Goal: Task Accomplishment & Management: Manage account settings

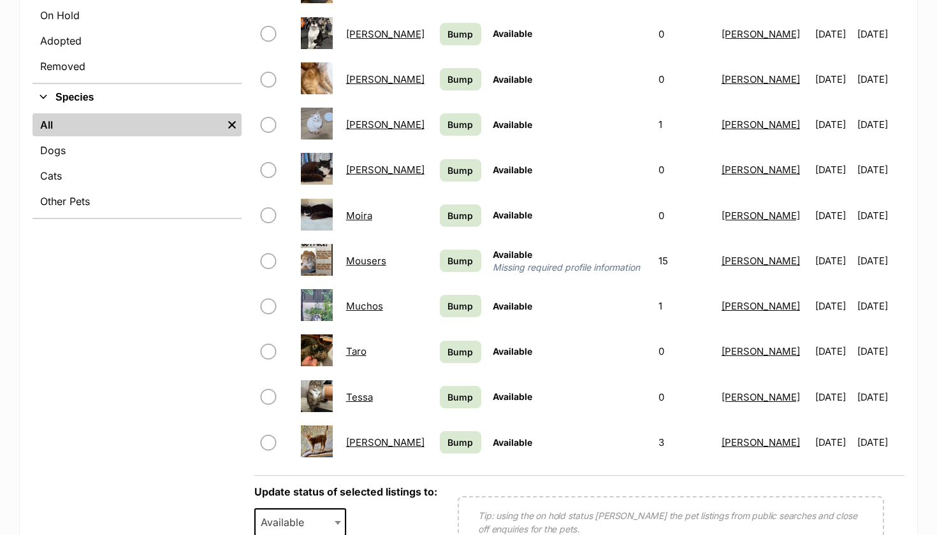
scroll to position [422, 0]
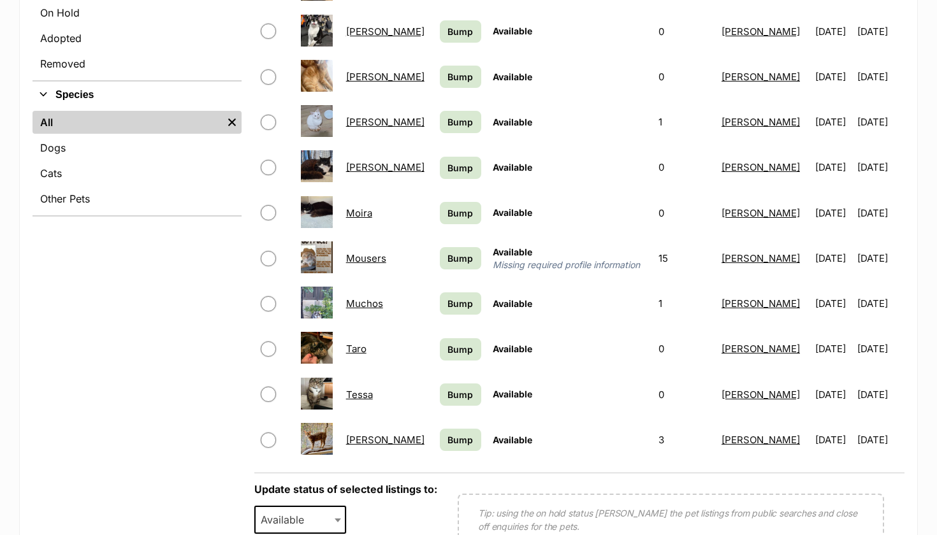
click at [274, 352] on input "checkbox" at bounding box center [268, 348] width 15 height 15
checkbox input "true"
click at [269, 435] on input "checkbox" at bounding box center [268, 440] width 15 height 15
checkbox input "true"
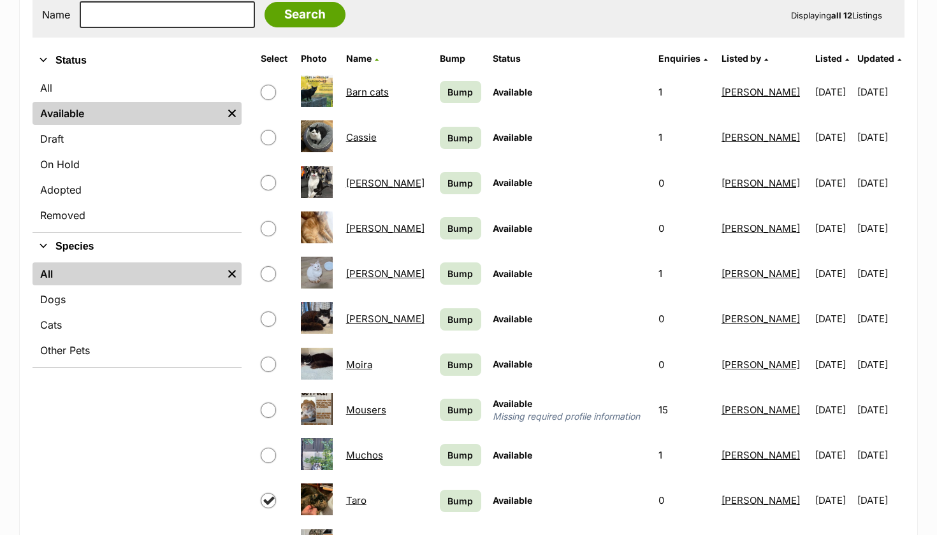
scroll to position [261, 0]
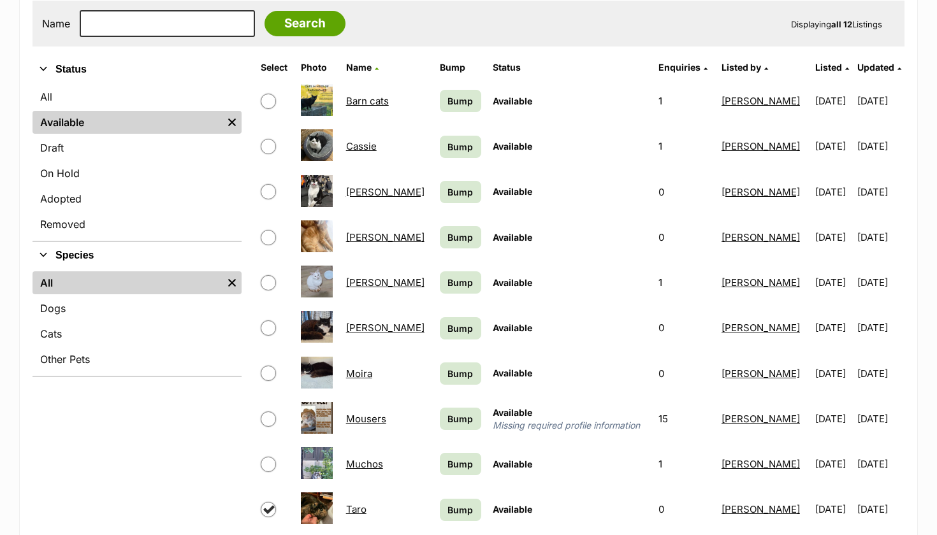
click at [269, 192] on input "checkbox" at bounding box center [268, 191] width 15 height 15
checkbox input "true"
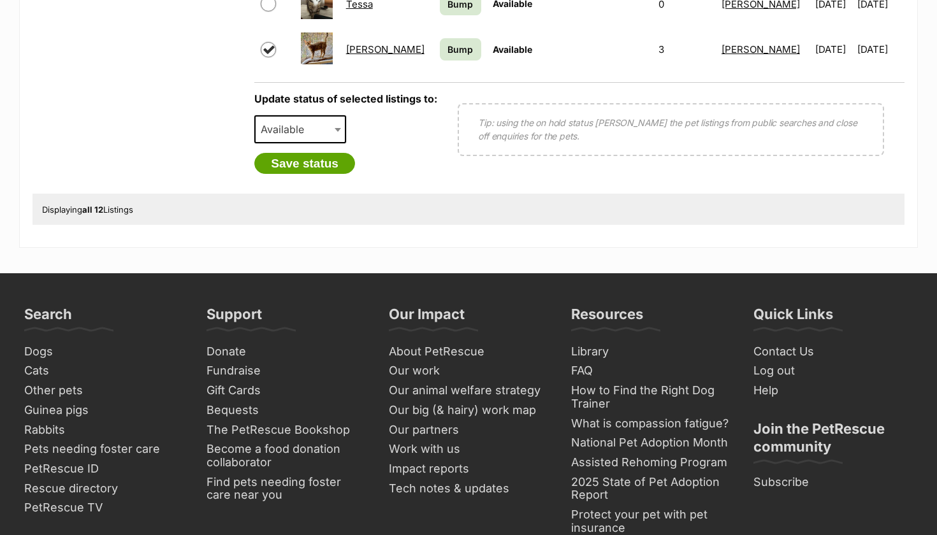
scroll to position [828, 0]
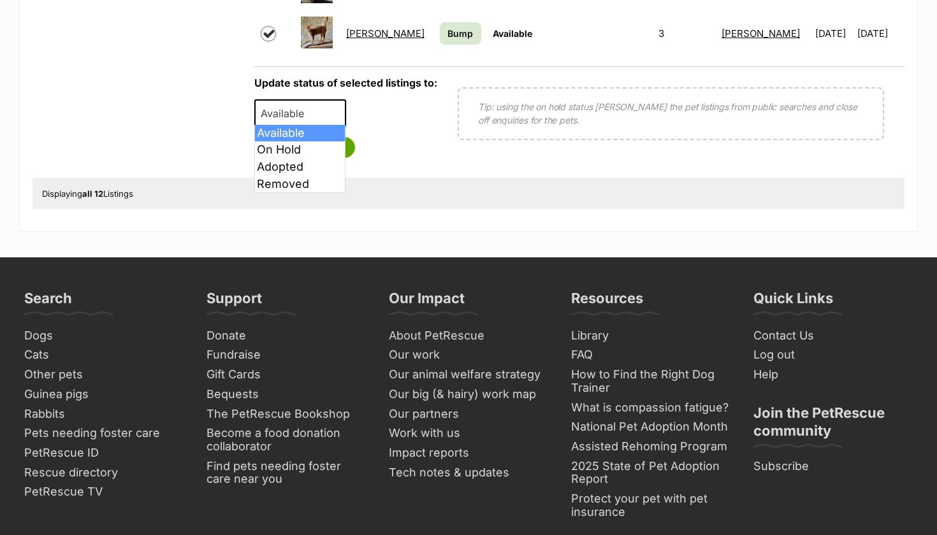
click at [334, 101] on span at bounding box center [339, 113] width 13 height 28
select select "rehomed"
click at [316, 152] on button "Save status" at bounding box center [304, 148] width 101 height 22
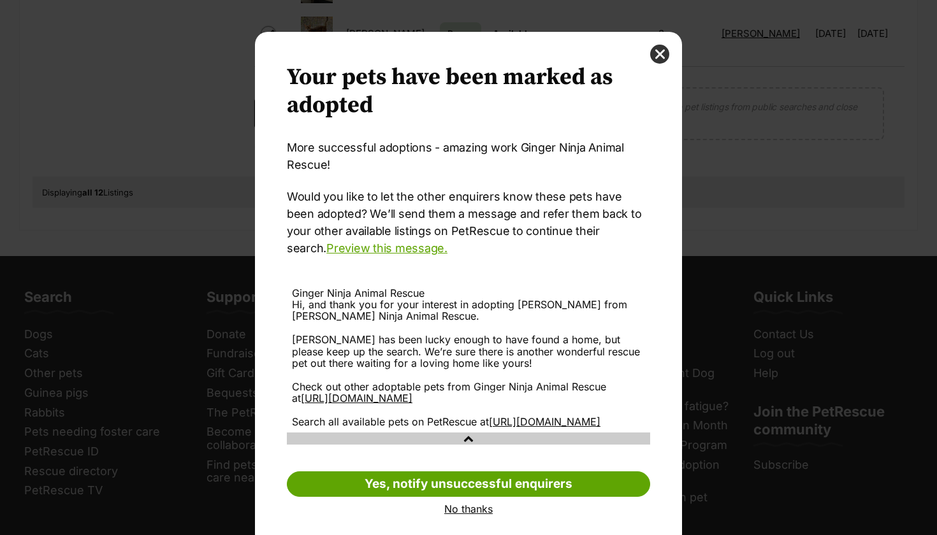
scroll to position [0, 0]
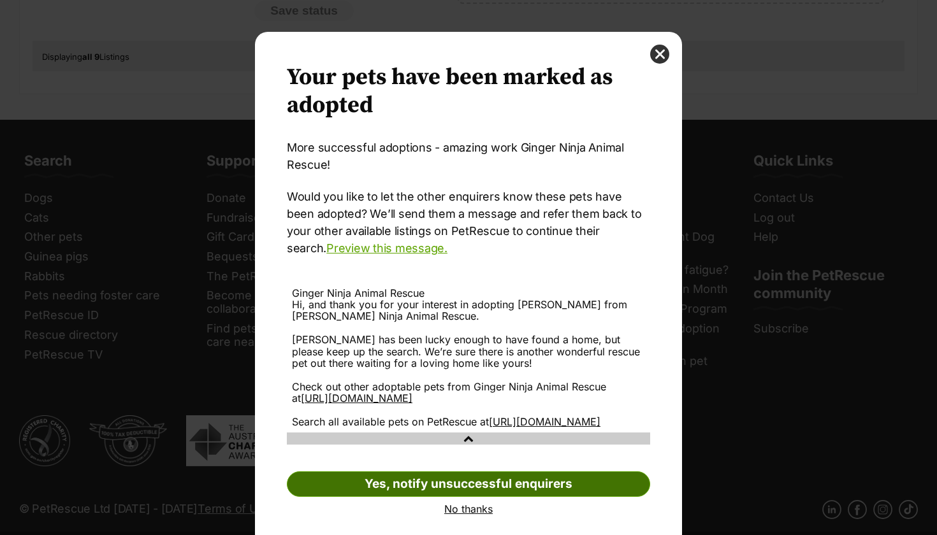
click at [437, 497] on link "Yes, notify unsuccessful enquirers" at bounding box center [468, 483] width 363 height 25
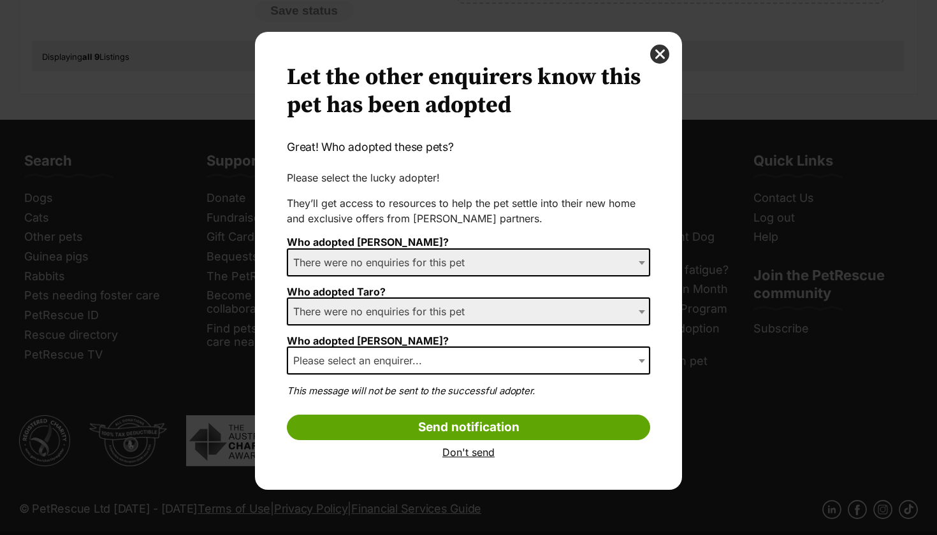
click at [444, 266] on span "There were no enquiries for this pet" at bounding box center [382, 263] width 189 height 18
click at [640, 259] on span "Dialog Window - Close (Press escape to close)" at bounding box center [642, 262] width 13 height 28
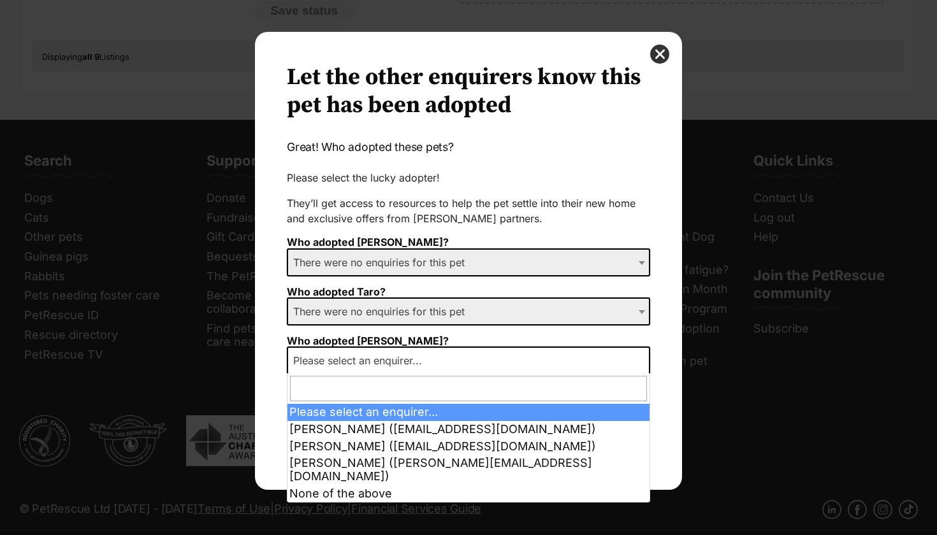
click at [425, 347] on span "Please select an enquirer..." at bounding box center [468, 361] width 363 height 28
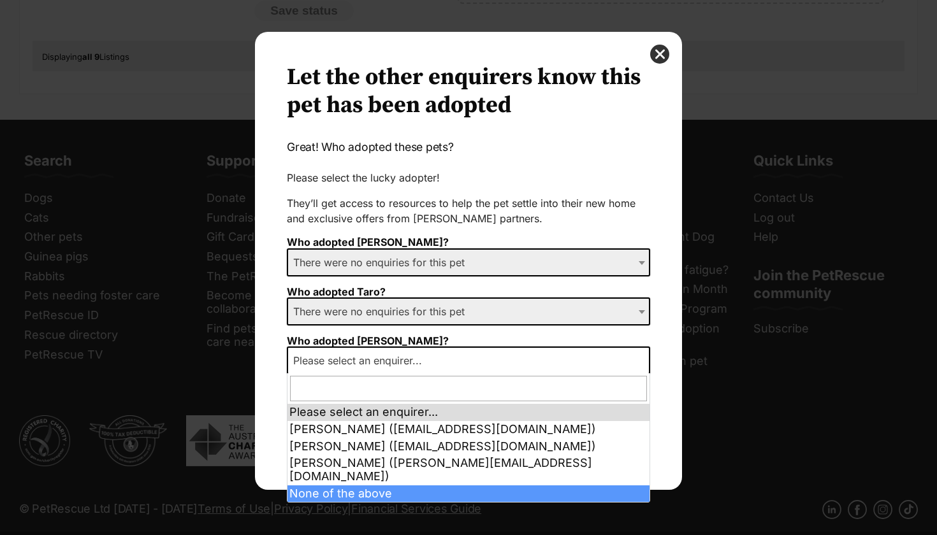
select select "other"
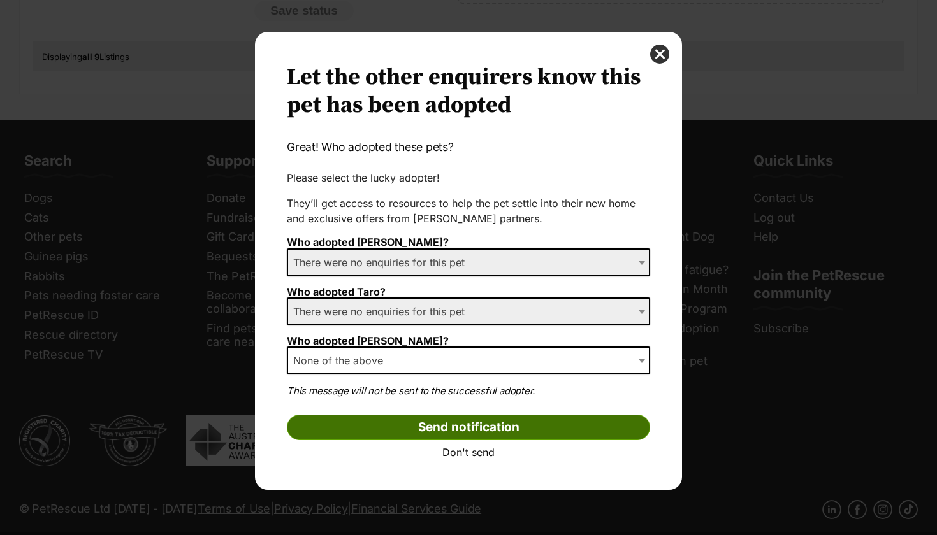
click at [406, 424] on input "Send notification" at bounding box center [468, 427] width 363 height 25
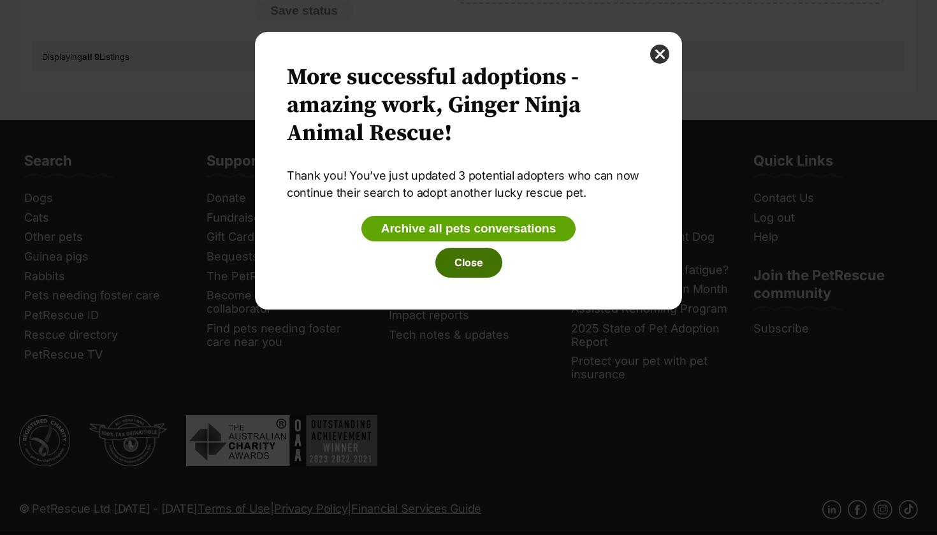
click at [454, 269] on button "Close" at bounding box center [468, 262] width 67 height 29
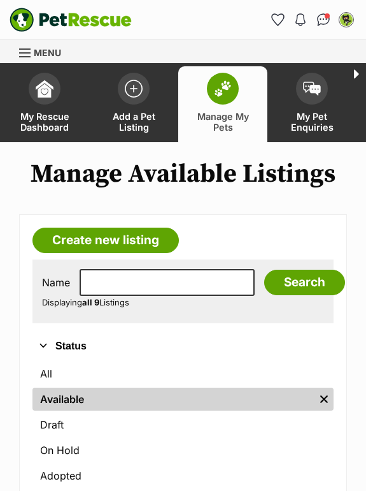
click at [226, 82] on img at bounding box center [223, 88] width 18 height 17
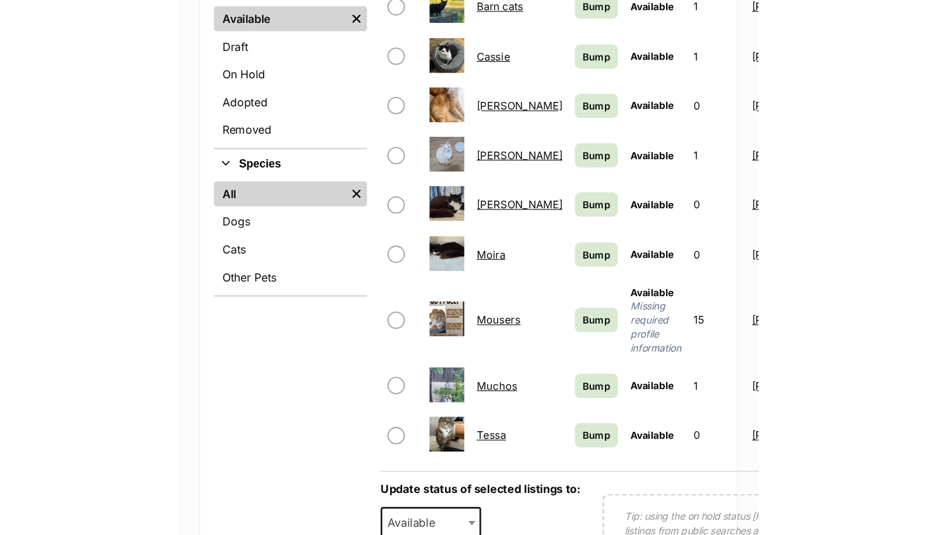
scroll to position [399, 0]
